Goal: Information Seeking & Learning: Understand process/instructions

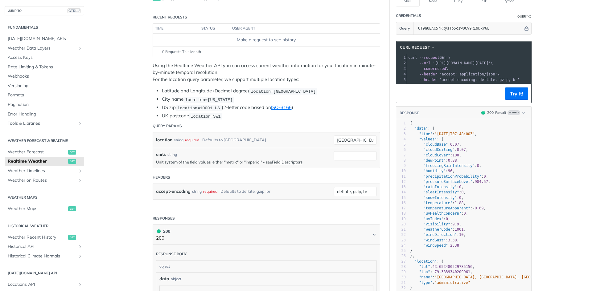
scroll to position [93, 0]
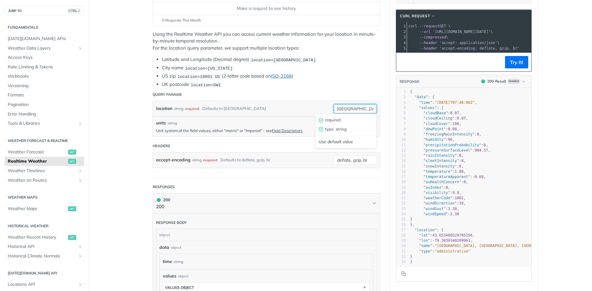
click at [351, 108] on input "[GEOGRAPHIC_DATA]" at bounding box center [355, 108] width 43 height 9
drag, startPoint x: 351, startPoint y: 108, endPoint x: 452, endPoint y: 108, distance: 101.4
click at [462, 102] on div "Realtime Weather get [URL][DOMAIN_NAME][DATE] /weather/realtime Recent Requests…" at bounding box center [340, 214] width 395 height 549
drag, startPoint x: 353, startPoint y: 108, endPoint x: 307, endPoint y: 108, distance: 45.6
click at [308, 108] on div "location string required Defaults to [GEOGRAPHIC_DATA]" at bounding box center [266, 108] width 227 height 15
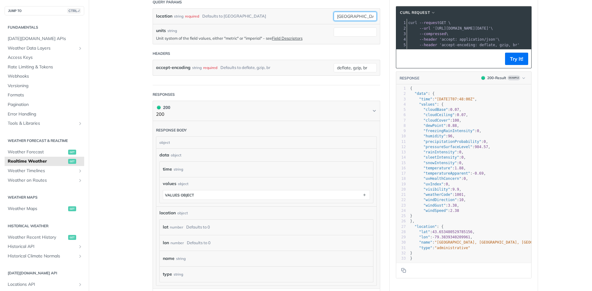
scroll to position [62, 0]
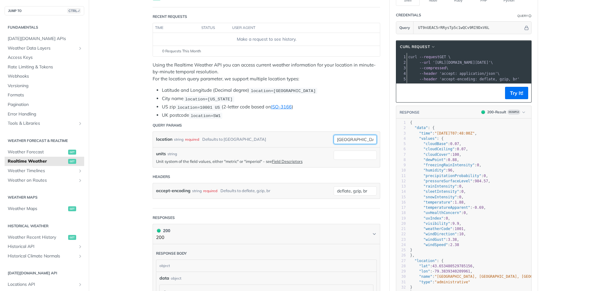
click at [359, 138] on input "[GEOGRAPHIC_DATA]" at bounding box center [355, 139] width 43 height 9
click at [360, 144] on div "location string required Defaults to [GEOGRAPHIC_DATA] [GEOGRAPHIC_DATA]" at bounding box center [266, 139] width 227 height 15
drag, startPoint x: 351, startPoint y: 138, endPoint x: 312, endPoint y: 138, distance: 38.9
click at [312, 138] on div "location string required Defaults to [GEOGRAPHIC_DATA] [GEOGRAPHIC_DATA] requir…" at bounding box center [266, 139] width 227 height 15
click at [353, 140] on input "[GEOGRAPHIC_DATA]" at bounding box center [355, 139] width 43 height 9
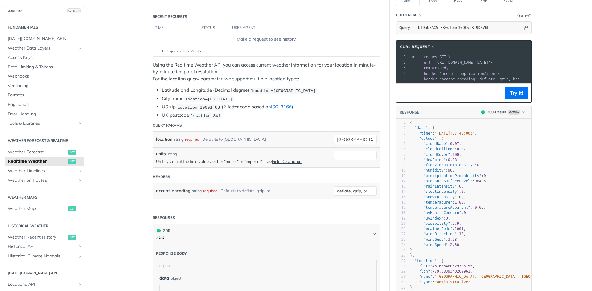
click at [350, 126] on header "Query Params" at bounding box center [267, 125] width 228 height 12
click at [355, 141] on input "[GEOGRAPHIC_DATA]" at bounding box center [355, 139] width 43 height 9
click at [343, 175] on div "Use default value" at bounding box center [345, 173] width 61 height 10
drag, startPoint x: 352, startPoint y: 136, endPoint x: 317, endPoint y: 138, distance: 34.6
click at [317, 138] on div "location string required Defaults to [GEOGRAPHIC_DATA] [GEOGRAPHIC_DATA] requir…" at bounding box center [266, 139] width 227 height 15
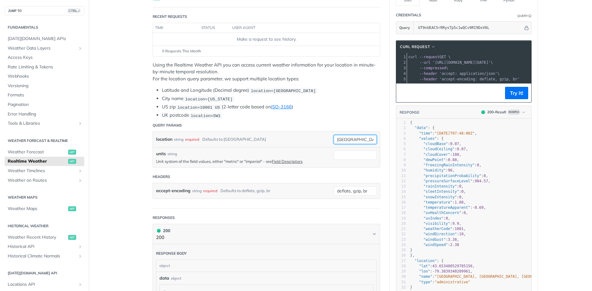
type input "[GEOGRAPHIC_DATA]"
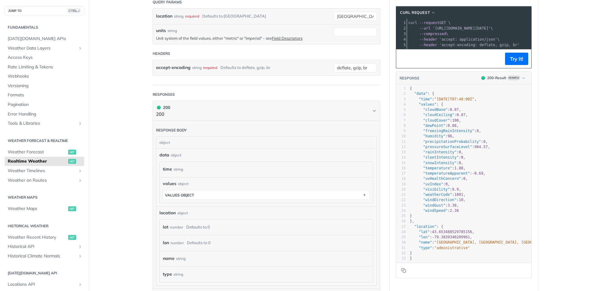
scroll to position [0, 0]
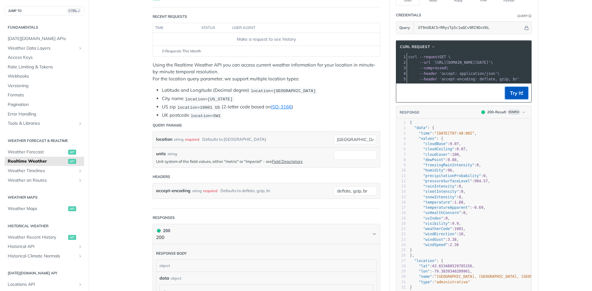
click at [517, 99] on button "Try It!" at bounding box center [516, 93] width 23 height 12
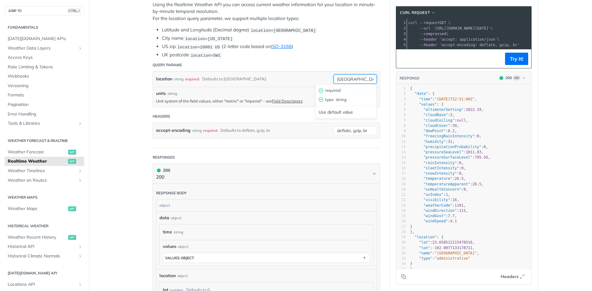
drag, startPoint x: 353, startPoint y: 82, endPoint x: 316, endPoint y: 80, distance: 36.8
click at [316, 80] on div "location string required Defaults to [GEOGRAPHIC_DATA] [GEOGRAPHIC_DATA] requir…" at bounding box center [266, 79] width 227 height 15
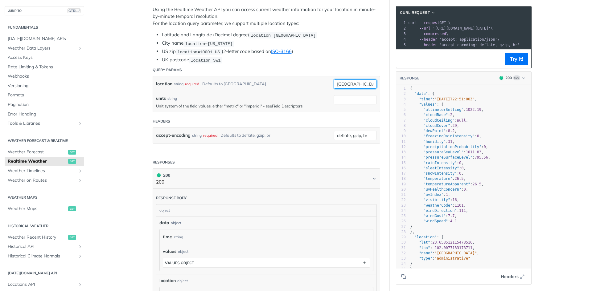
scroll to position [154, 0]
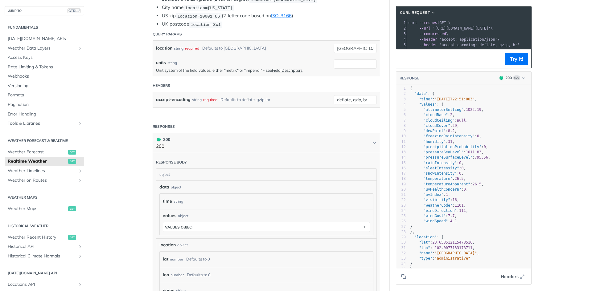
drag, startPoint x: 430, startPoint y: 247, endPoint x: 434, endPoint y: 241, distance: 6.8
click at [431, 246] on div "1 { 2 "data" : { 3 "time" : "[DATE]T22:51:00Z" , 4 "values" : { 5 "altimeterSet…" at bounding box center [470, 179] width 122 height 186
type textarea "-102.0077133178711, "name": "[GEOGRAPHIC_DATA]","
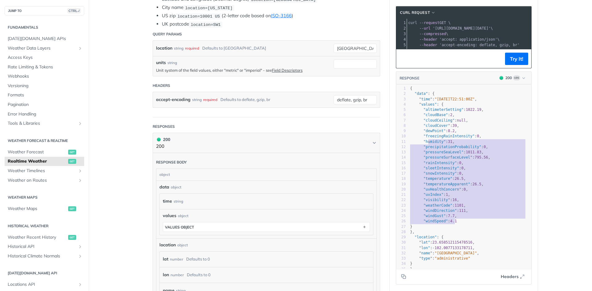
type textarea ""altimeterSetting": 1022.19, "cloudBase": 2, "cloudCeiling": null, "cloudCover"…"
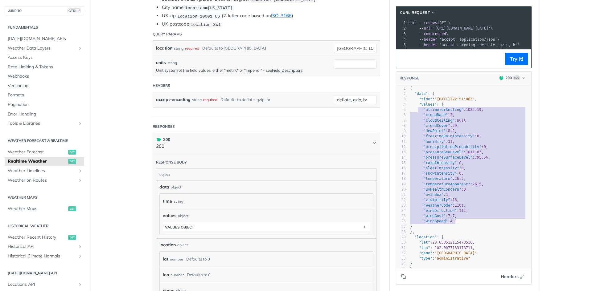
drag, startPoint x: 458, startPoint y: 225, endPoint x: 435, endPoint y: 133, distance: 95.6
click at [415, 113] on div "1 { 2 "data" : { 3 "time" : "[DATE]T22:51:00Z" , 4 "values" : { 5 "altimeterSet…" at bounding box center [470, 179] width 122 height 186
drag, startPoint x: 441, startPoint y: 138, endPoint x: 433, endPoint y: 129, distance: 12.4
click at [441, 138] on pre ""freezingRainIntensity" : 0 ," at bounding box center [470, 136] width 122 height 5
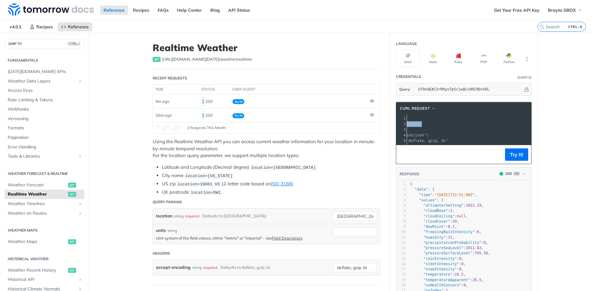
scroll to position [0, 110]
drag, startPoint x: 430, startPoint y: 125, endPoint x: 522, endPoint y: 124, distance: 92.2
click at [385, 124] on span "'[URL][DOMAIN_NAME][DATE]'" at bounding box center [356, 124] width 58 height 4
copy span "[URL][DOMAIN_NAME][DATE]"
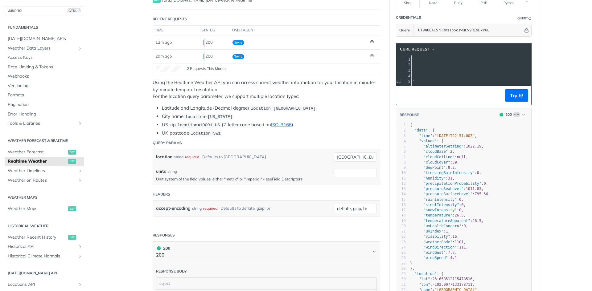
scroll to position [93, 0]
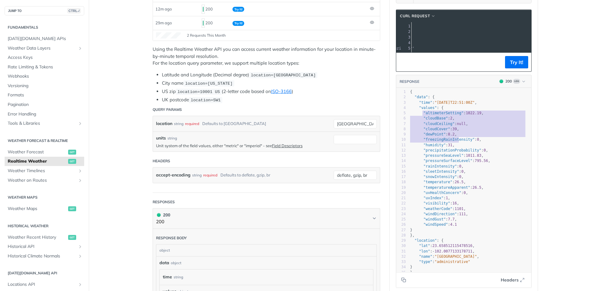
type textarea ""altimeterSetting": 1022.19, "cloudBase": 2, "cloudCeiling": null, "cloudCover"…"
drag, startPoint x: 420, startPoint y: 117, endPoint x: 456, endPoint y: 148, distance: 47.7
click at [456, 148] on div "1 { 2 "data" : { 3 "time" : "[DATE]T22:51:00Z" , 4 "values" : { 5 "altimeterSet…" at bounding box center [470, 182] width 122 height 186
click at [476, 201] on pre ""uvIndex" : 1 ," at bounding box center [470, 198] width 122 height 5
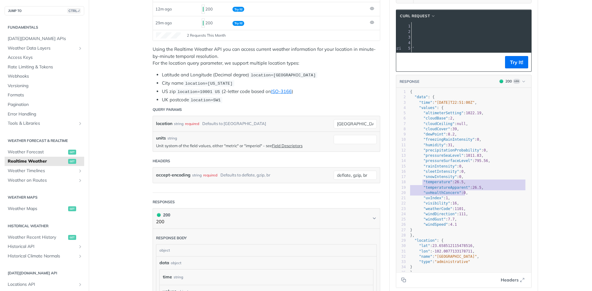
type textarea ""temperature": 26.5, "temperatureApparent": 26.5,"
drag, startPoint x: 419, startPoint y: 187, endPoint x: 478, endPoint y: 195, distance: 59.4
click at [478, 195] on div "1 { 2 "data" : { 3 "time" : "[DATE]T22:51:00Z" , 4 "values" : { 5 "altimeterSet…" at bounding box center [470, 182] width 122 height 186
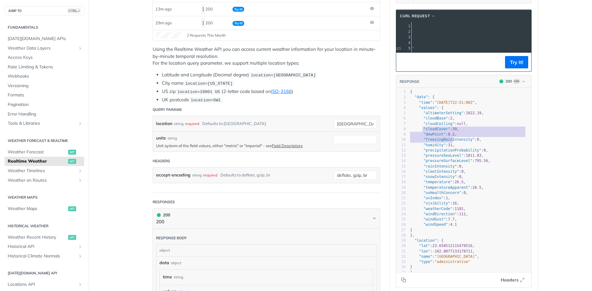
type textarea ""cloudCover": 39, "dewPoint": 8.2, "freezingRainIntensity": 0, "humidity": 31,"
drag, startPoint x: 420, startPoint y: 132, endPoint x: 453, endPoint y: 149, distance: 36.5
click at [453, 149] on div "1 { 2 "data" : { 3 "time" : "[DATE]T22:51:00Z" , 4 "values" : { 5 "altimeterSet…" at bounding box center [470, 182] width 122 height 186
click at [27, 39] on span "[DATE][DOMAIN_NAME] APIs" at bounding box center [45, 39] width 75 height 6
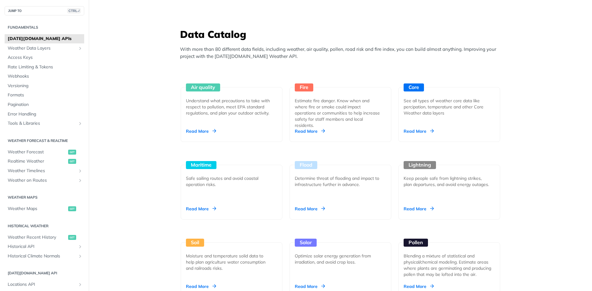
scroll to position [678, 0]
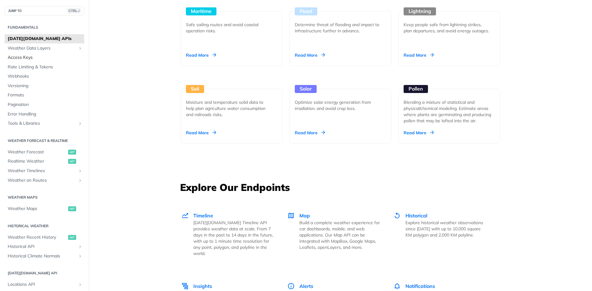
click at [28, 57] on span "Access Keys" at bounding box center [45, 58] width 75 height 6
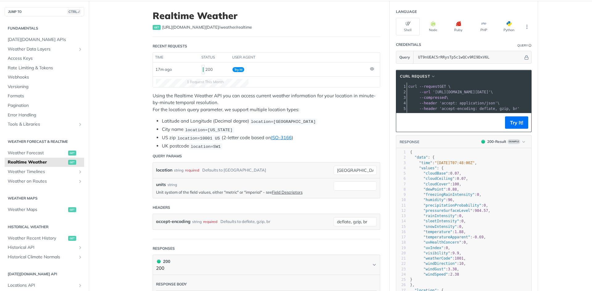
scroll to position [62, 0]
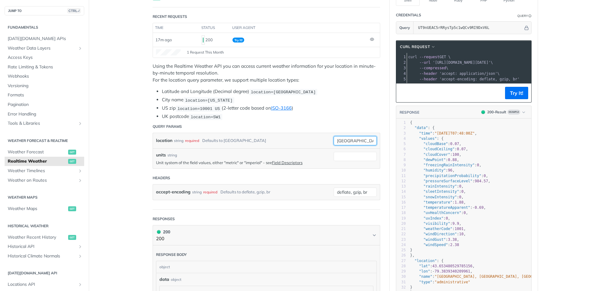
click at [347, 140] on input "[GEOGRAPHIC_DATA]" at bounding box center [355, 140] width 43 height 9
type input "[GEOGRAPHIC_DATA]"
click at [513, 98] on button "Try It!" at bounding box center [516, 93] width 23 height 12
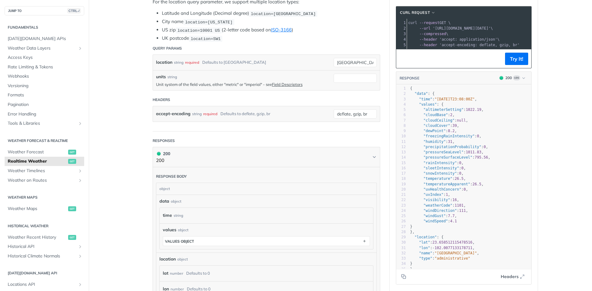
scroll to position [185, 0]
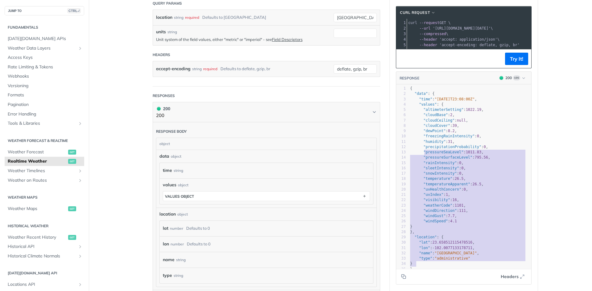
type textarea "{ "data": { "time": "2025-08-14T23:08:00Z", "values": { "altimeterSetting": 102…"
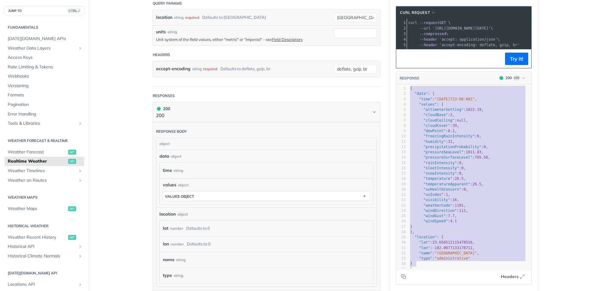
scroll to position [0, 0]
drag, startPoint x: 475, startPoint y: 260, endPoint x: 391, endPoint y: 88, distance: 191.0
click at [380, 72] on div "Realtime Weather get https://api.tomorrow.io/v4 /weather/realtime Recent Reques…" at bounding box center [340, 123] width 395 height 551
click at [569, 170] on main "JUMP TO CTRL-/ Fundamentals Tomorrow.io APIs Weather Data Layers Core Probabili…" at bounding box center [296, 123] width 592 height 551
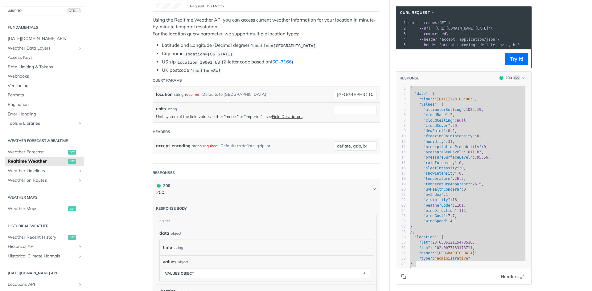
scroll to position [31, 0]
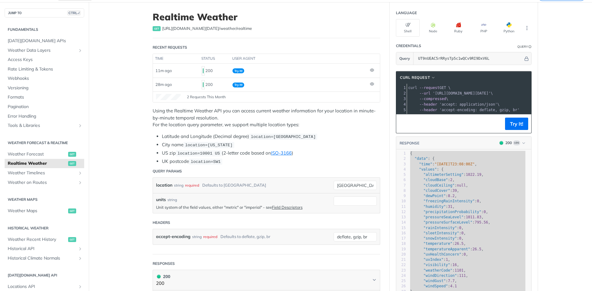
drag, startPoint x: 442, startPoint y: 114, endPoint x: 462, endPoint y: 114, distance: 19.4
click at [462, 114] on div at bounding box center [469, 114] width 124 height 0
click at [524, 27] on icon "More ellipsis" at bounding box center [527, 28] width 6 height 6
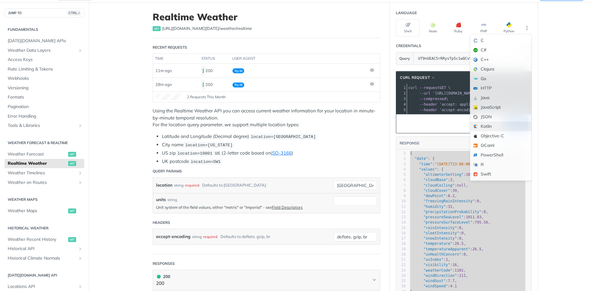
click at [492, 127] on div "Kotlin" at bounding box center [500, 127] width 61 height 10
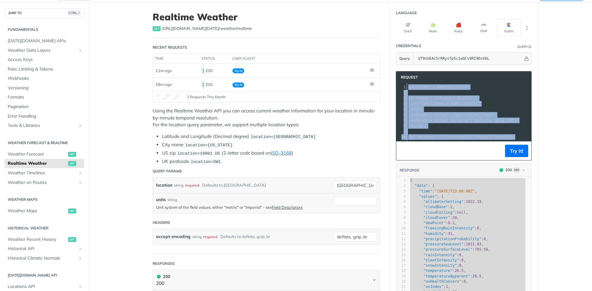
drag, startPoint x: 511, startPoint y: 138, endPoint x: 400, endPoint y: 82, distance: 124.3
click at [400, 82] on div "Request xxxxxxxxxx 10 1 val client = OkHttpClient () 2 ​ 3 val request = Reques…" at bounding box center [464, 115] width 136 height 89
copy div "val client = OkHttpClient () 2 ​ 3 val request = Request . Builder () 4 . url (…"
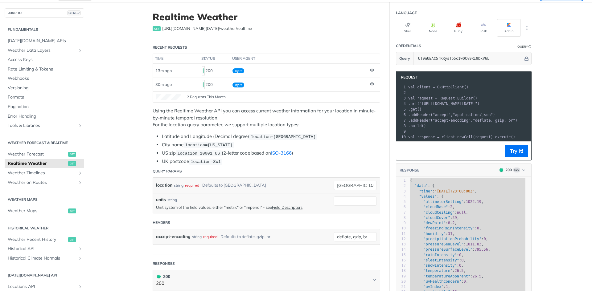
click at [471, 126] on pre ". build ()" at bounding box center [519, 126] width 224 height 6
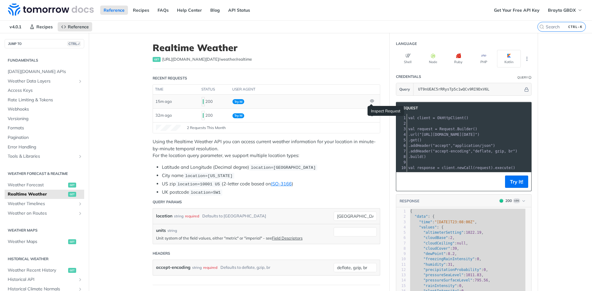
click at [371, 100] on icon at bounding box center [372, 101] width 4 height 4
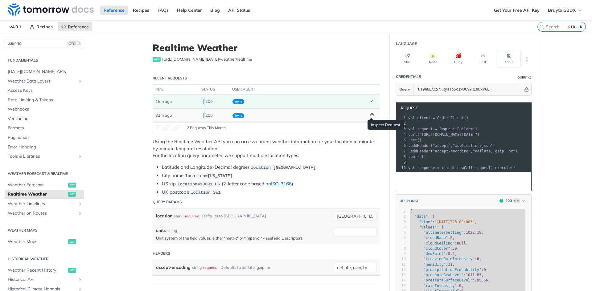
click at [370, 114] on icon at bounding box center [372, 114] width 4 height 3
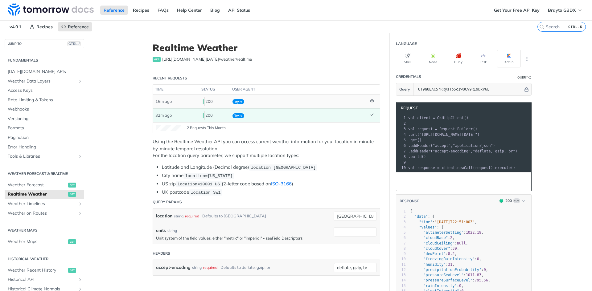
click at [360, 108] on td "Try It!" at bounding box center [299, 102] width 138 height 14
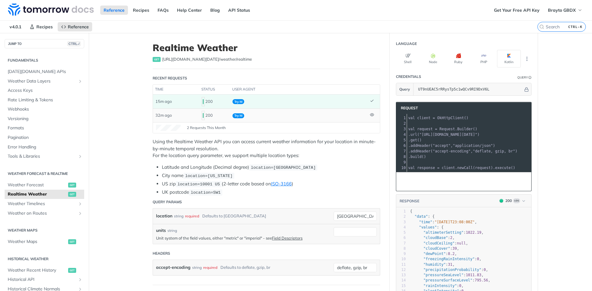
click at [336, 105] on td "Try It!" at bounding box center [299, 102] width 138 height 14
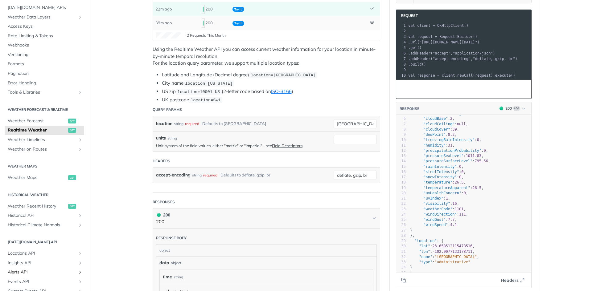
scroll to position [93, 0]
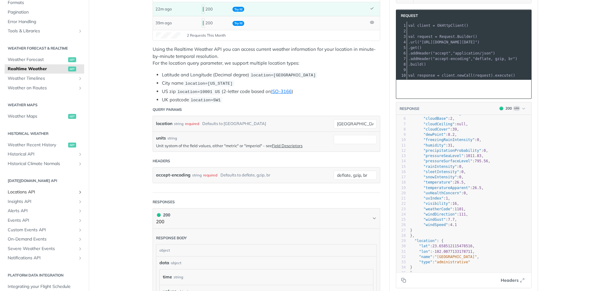
click at [78, 195] on icon "Show subpages for Locations API" at bounding box center [80, 192] width 5 height 5
click at [39, 203] on span "List Locations" at bounding box center [39, 202] width 56 height 6
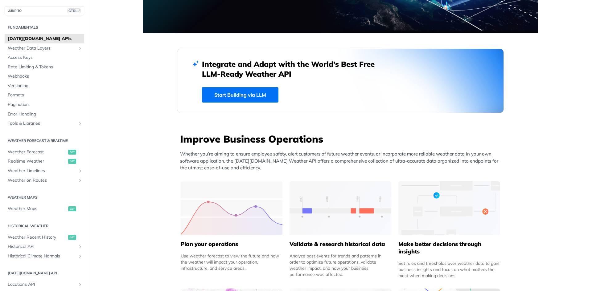
scroll to position [185, 0]
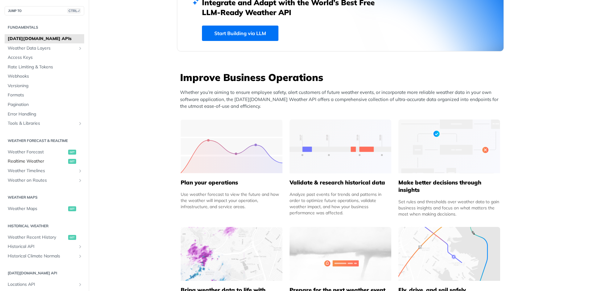
click at [32, 161] on span "Realtime Weather" at bounding box center [37, 161] width 59 height 6
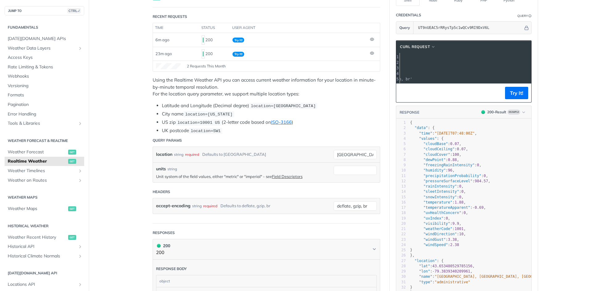
scroll to position [0, 69]
drag, startPoint x: 430, startPoint y: 63, endPoint x: 522, endPoint y: 62, distance: 92.2
click at [383, 62] on span "'[URL][DOMAIN_NAME][DATE]'" at bounding box center [354, 62] width 58 height 4
copy span "https://api.tomorrow.io/v4/weather/realtime?location=toronto&apikey=UT9nUEAC5rR…"
click at [27, 57] on span "Access Keys" at bounding box center [45, 58] width 75 height 6
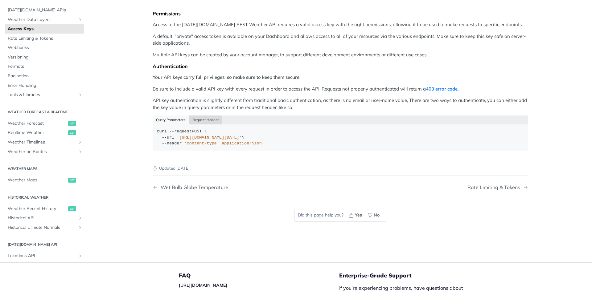
click at [200, 120] on button "Request Header" at bounding box center [205, 120] width 33 height 9
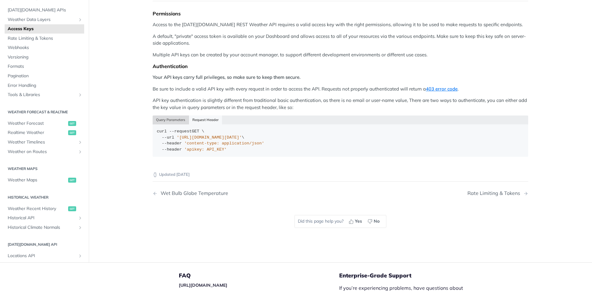
click at [171, 122] on button "Query Parameters" at bounding box center [171, 120] width 36 height 9
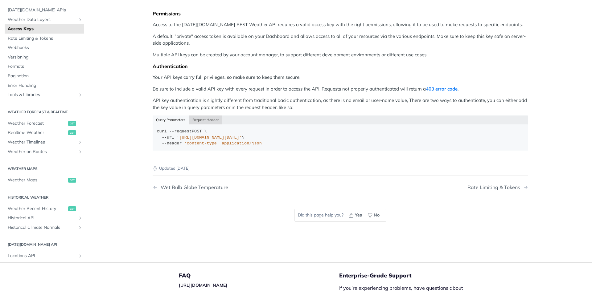
click at [201, 122] on button "Request Header" at bounding box center [205, 120] width 33 height 9
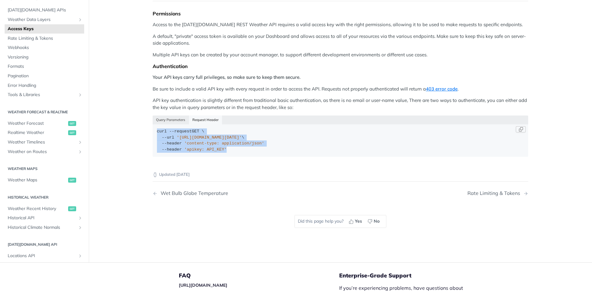
drag, startPoint x: 197, startPoint y: 149, endPoint x: 153, endPoint y: 129, distance: 48.7
click at [153, 129] on code "curl --request GET \ --url 'https://api.tomorrow.io/v4/locations' \ --header 'c…" at bounding box center [341, 141] width 376 height 32
copy div "curl --request GET \ --url 'https://api.tomorrow.io/v4/locations' \ --header 'c…"
click at [257, 144] on div "curl --request GET \ --url 'https://api.tomorrow.io/v4/locations' \ --header 'c…" at bounding box center [340, 141] width 367 height 24
click at [263, 151] on div "curl --request GET \ --url 'https://api.tomorrow.io/v4/locations' \ --header 'c…" at bounding box center [340, 141] width 367 height 24
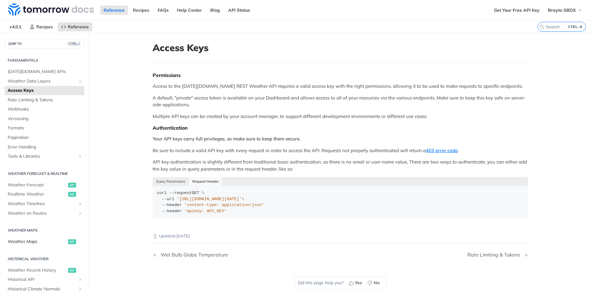
scroll to position [93, 0]
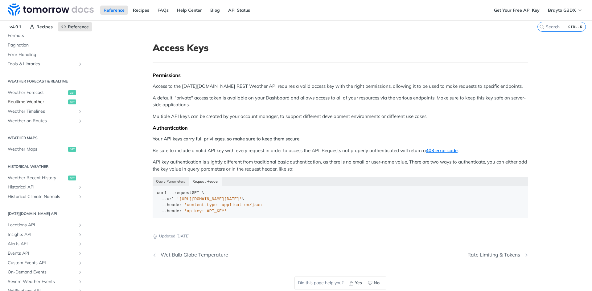
click at [28, 103] on span "Realtime Weather" at bounding box center [37, 102] width 59 height 6
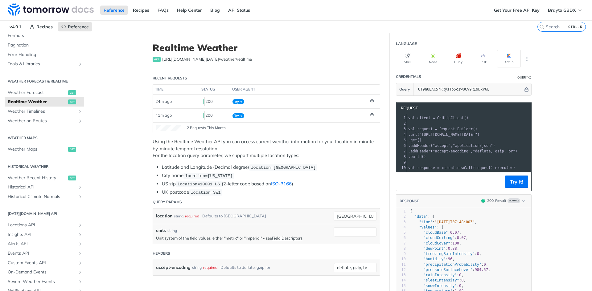
scroll to position [31, 0]
